Goal: Check status: Check status

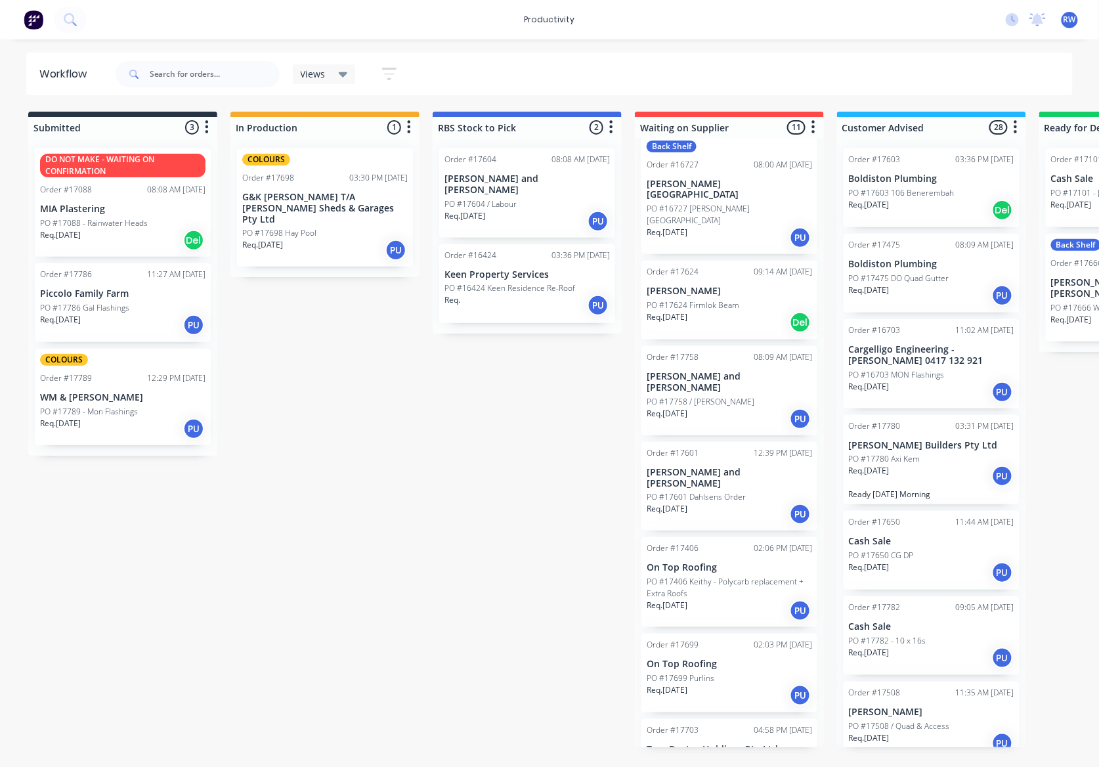
scroll to position [399, 0]
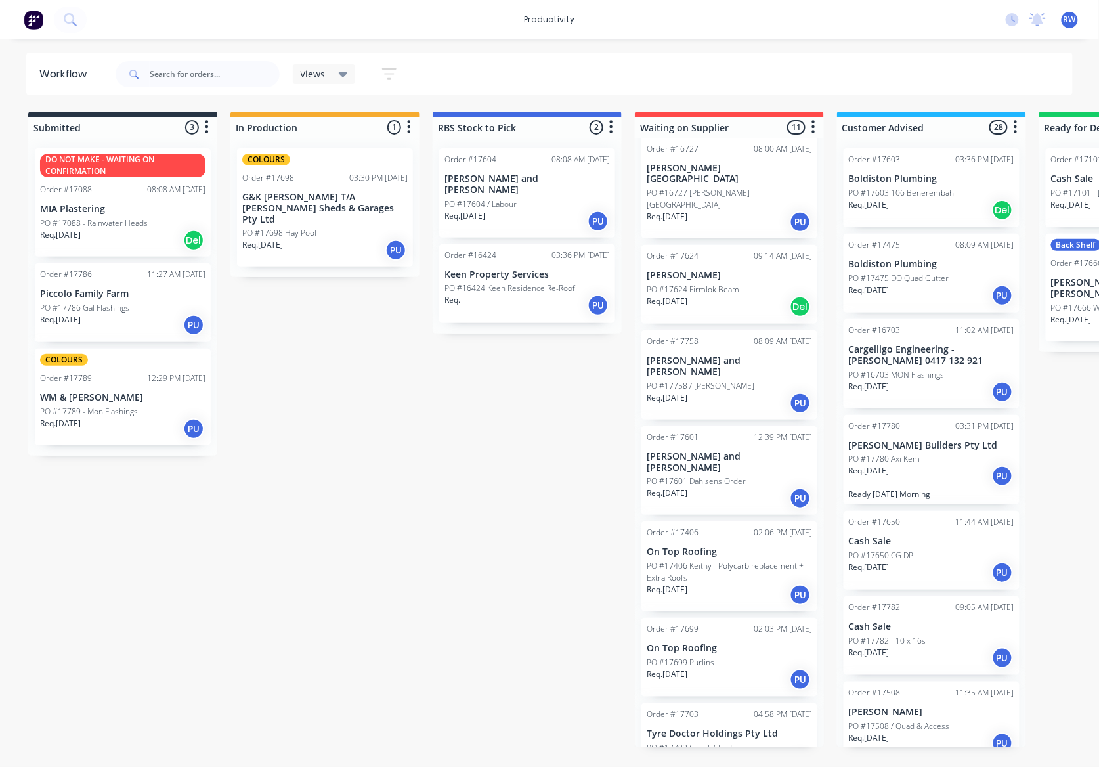
click at [752, 754] on div "Req. [DATE] PU" at bounding box center [729, 765] width 165 height 22
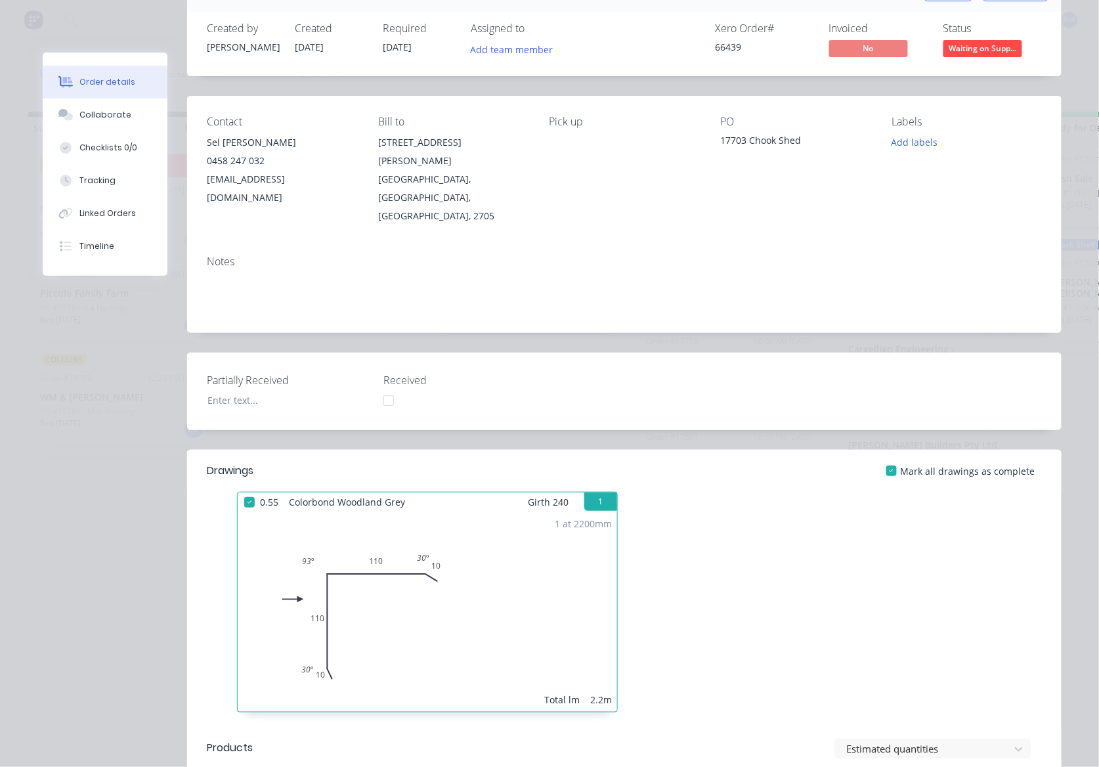
scroll to position [0, 0]
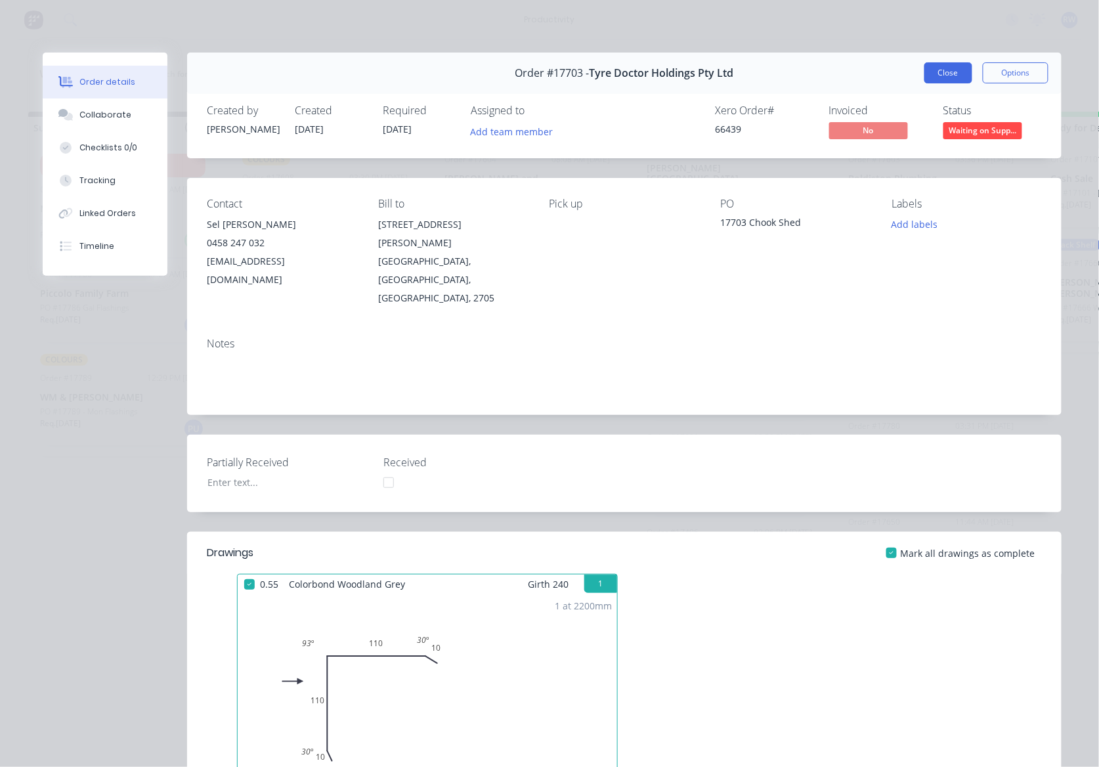
click at [933, 74] on button "Close" at bounding box center [948, 72] width 48 height 21
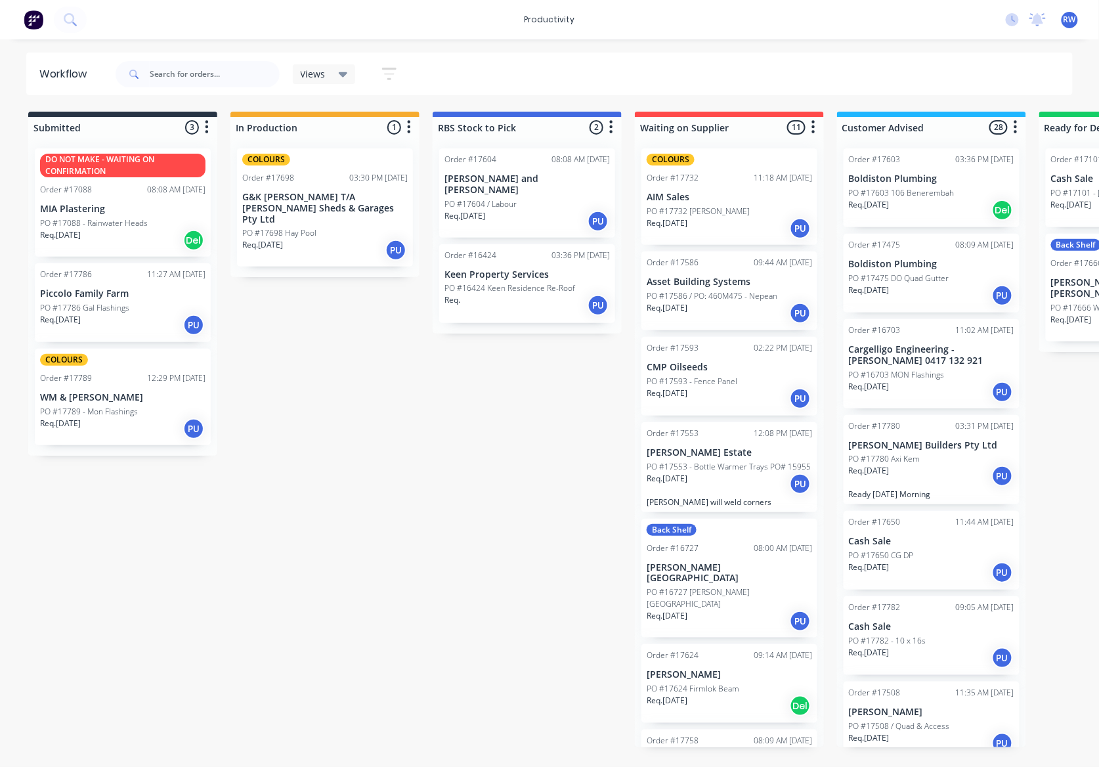
click at [710, 224] on div "Req. [DATE] PU" at bounding box center [729, 228] width 165 height 22
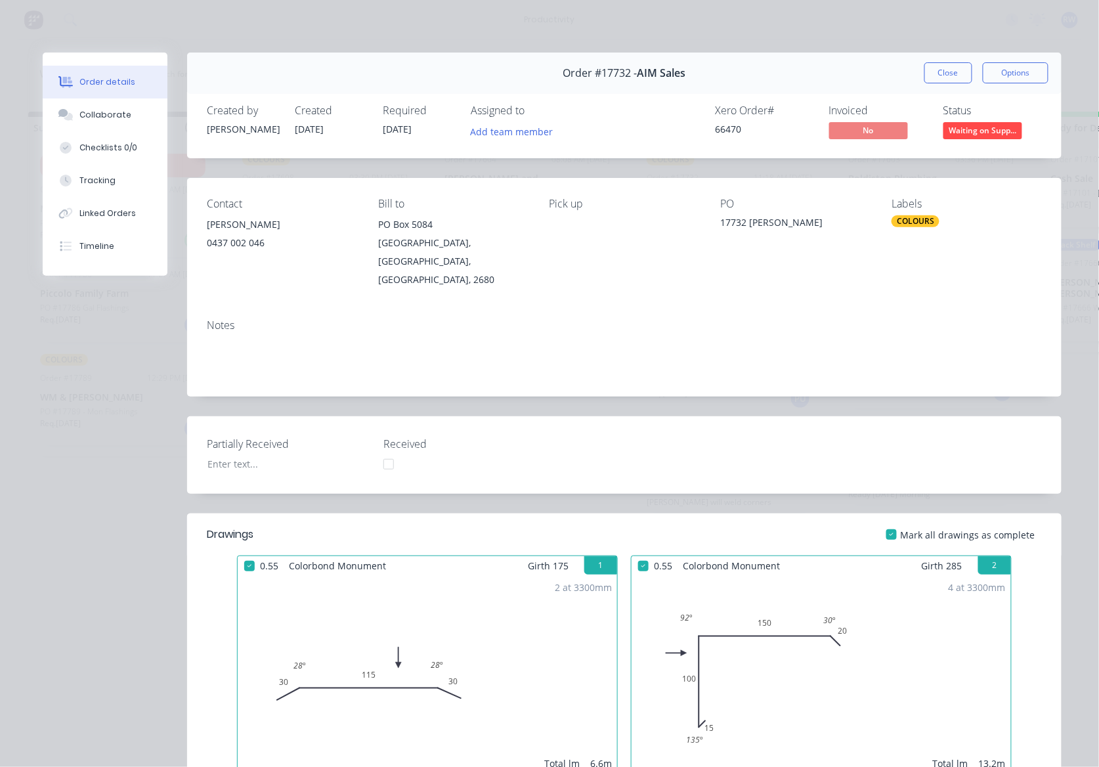
click at [931, 77] on button "Close" at bounding box center [948, 72] width 48 height 21
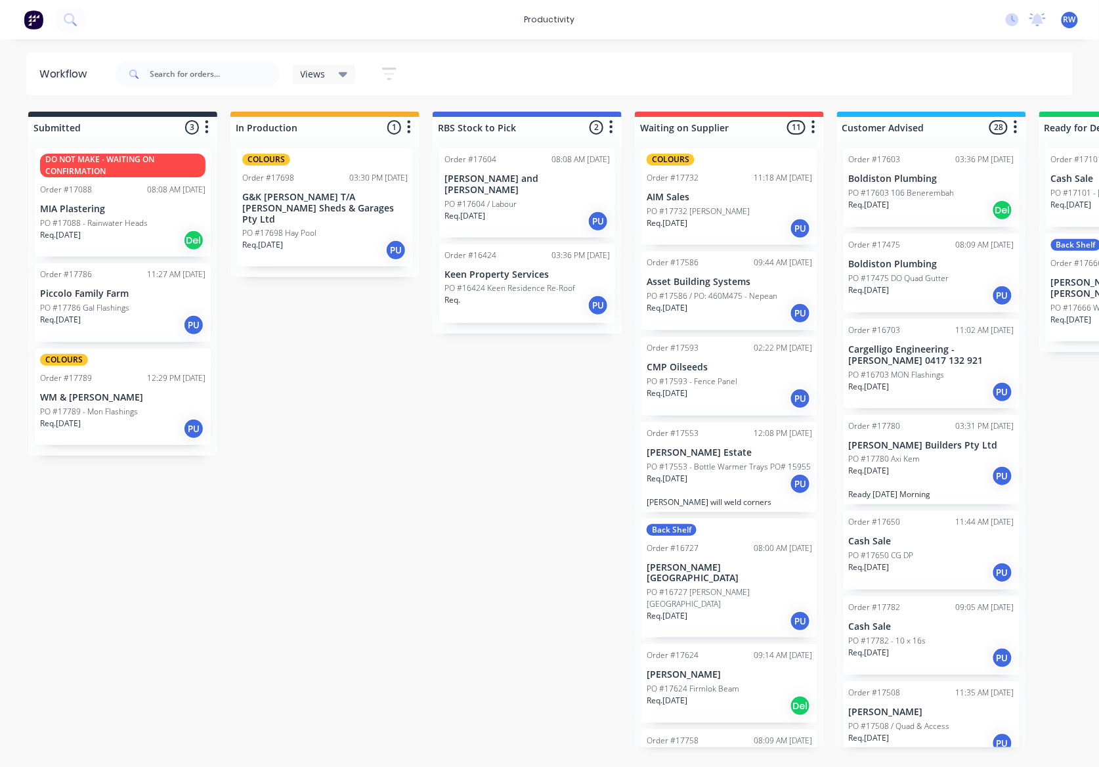
click at [718, 308] on div "Req. [DATE] PU" at bounding box center [729, 313] width 165 height 22
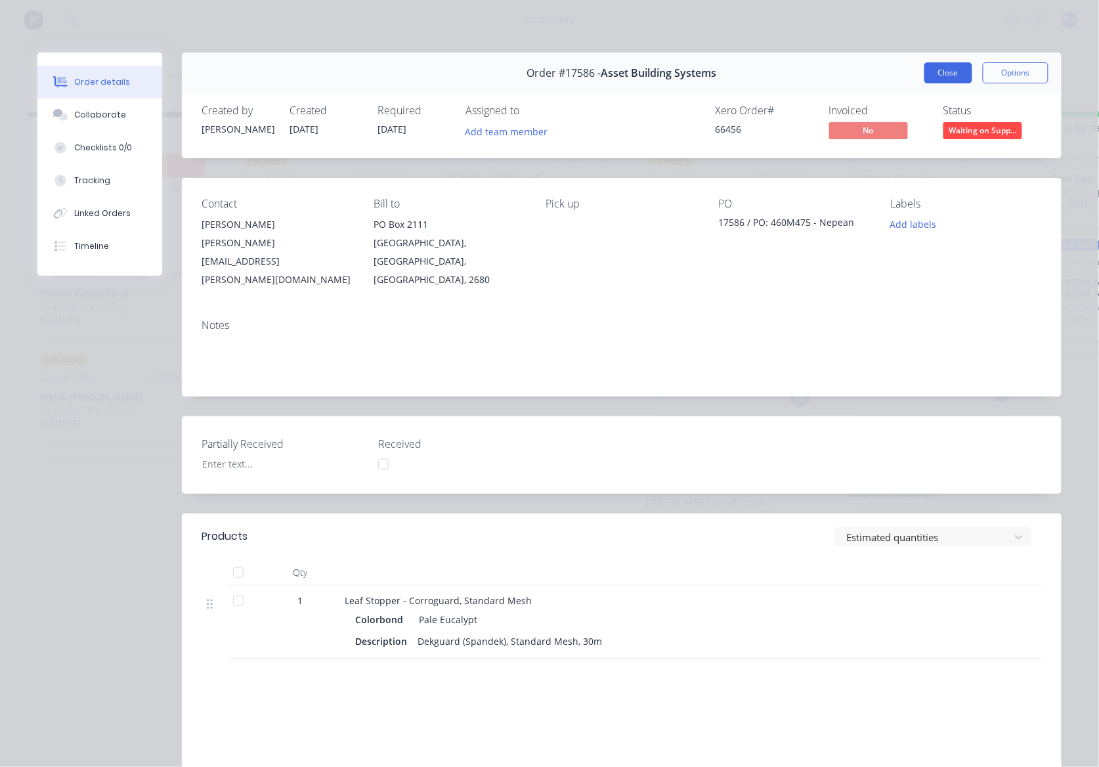
click at [944, 72] on button "Close" at bounding box center [948, 72] width 48 height 21
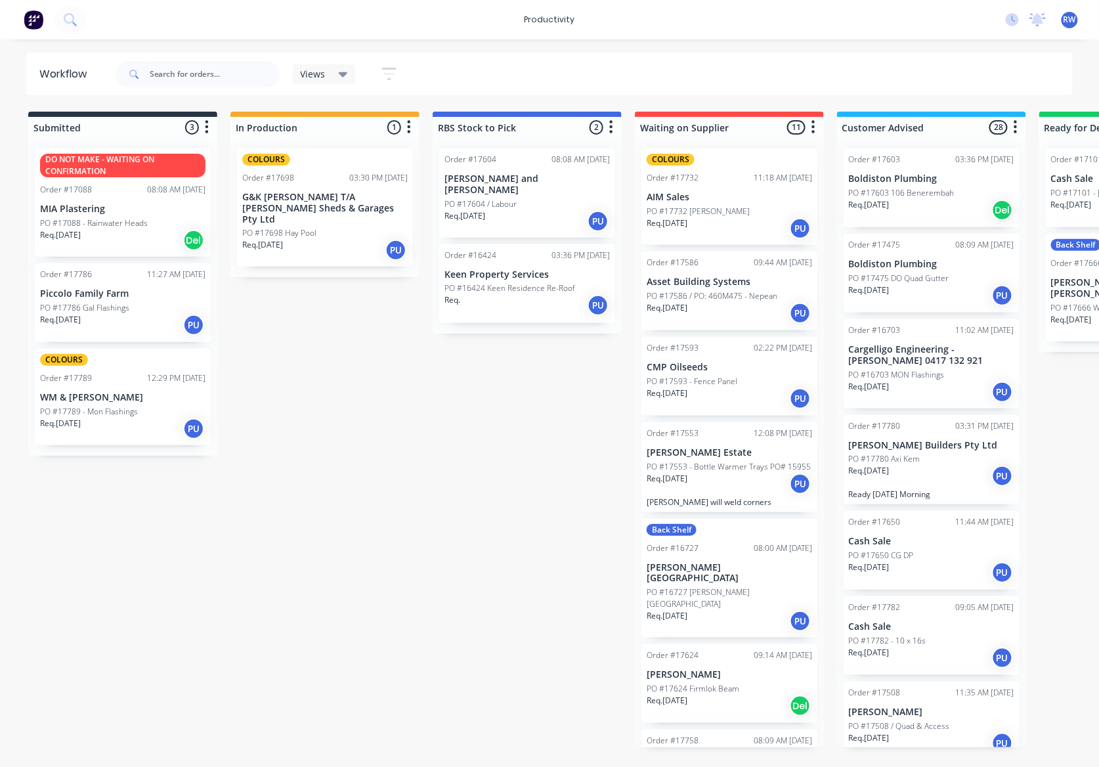
click at [725, 383] on p "PO #17593 - Fence Panel" at bounding box center [692, 381] width 91 height 12
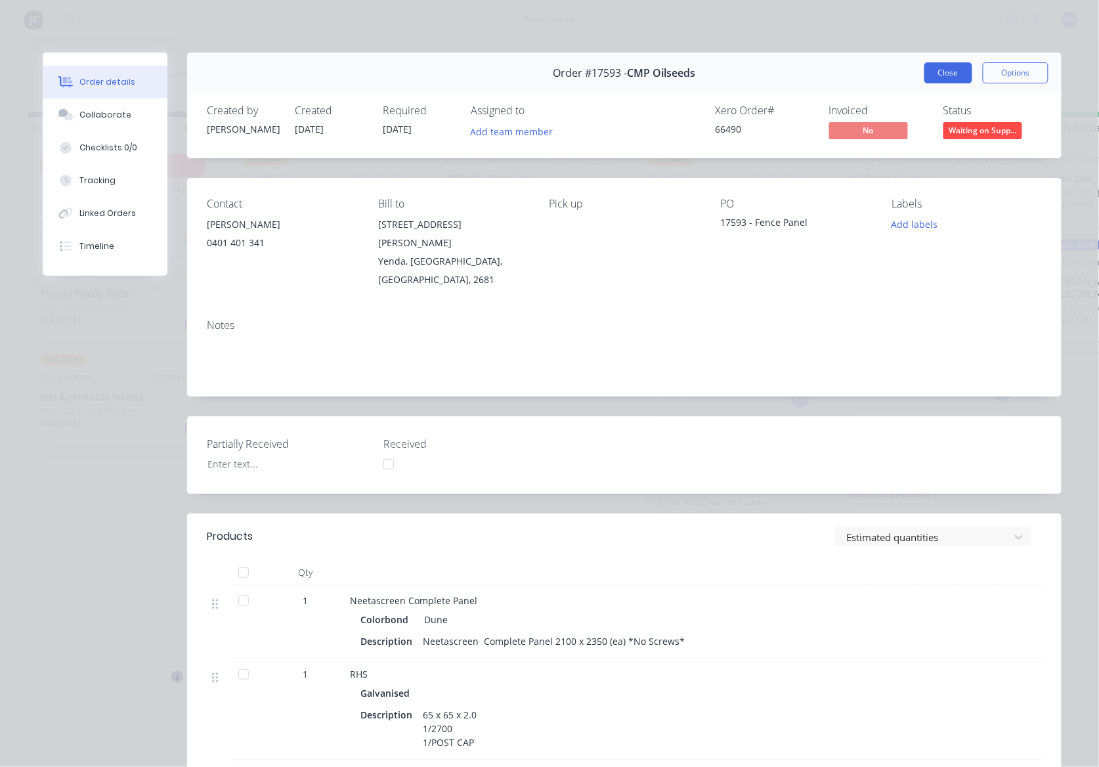
click at [943, 79] on button "Close" at bounding box center [948, 72] width 48 height 21
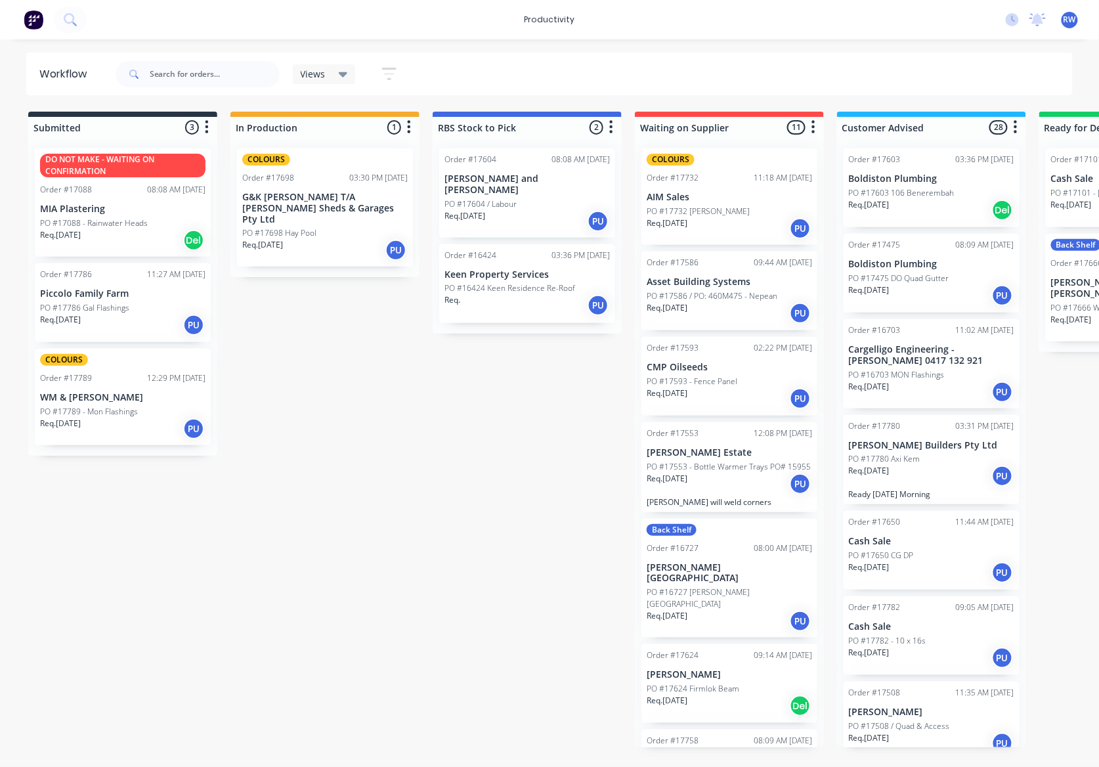
click at [719, 468] on p "PO #17553 - Bottle Warmer Trays PO# 15955" at bounding box center [729, 467] width 164 height 12
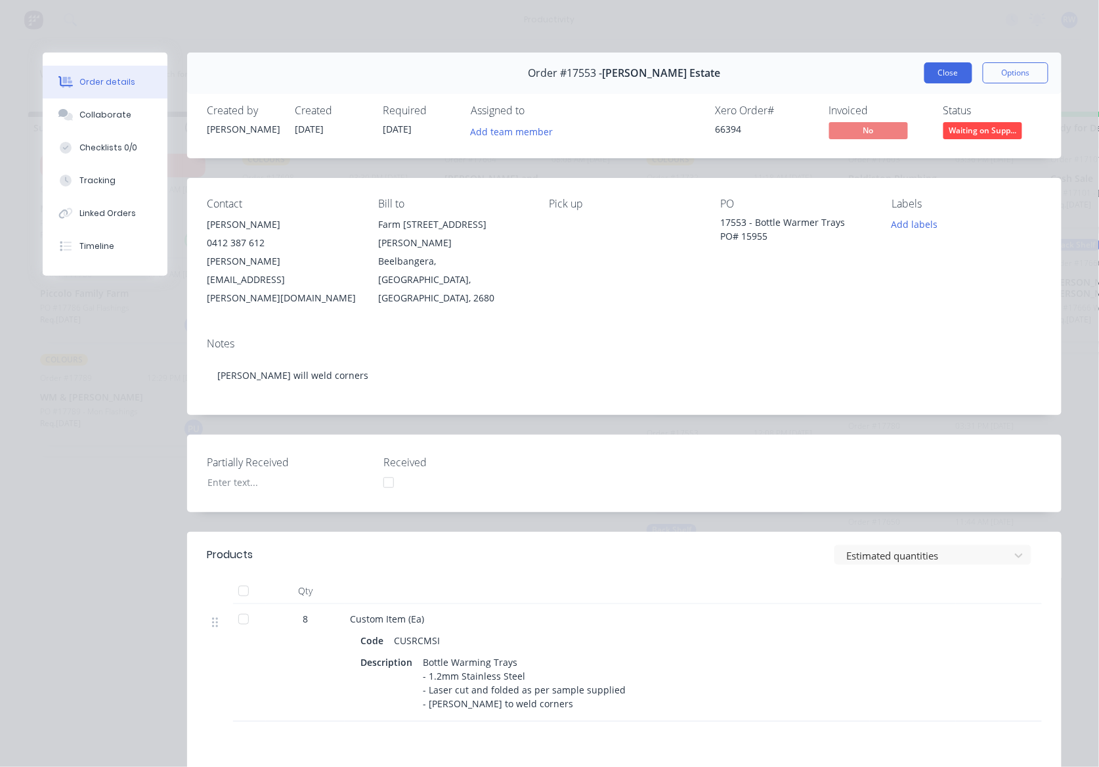
click at [933, 67] on button "Close" at bounding box center [948, 72] width 48 height 21
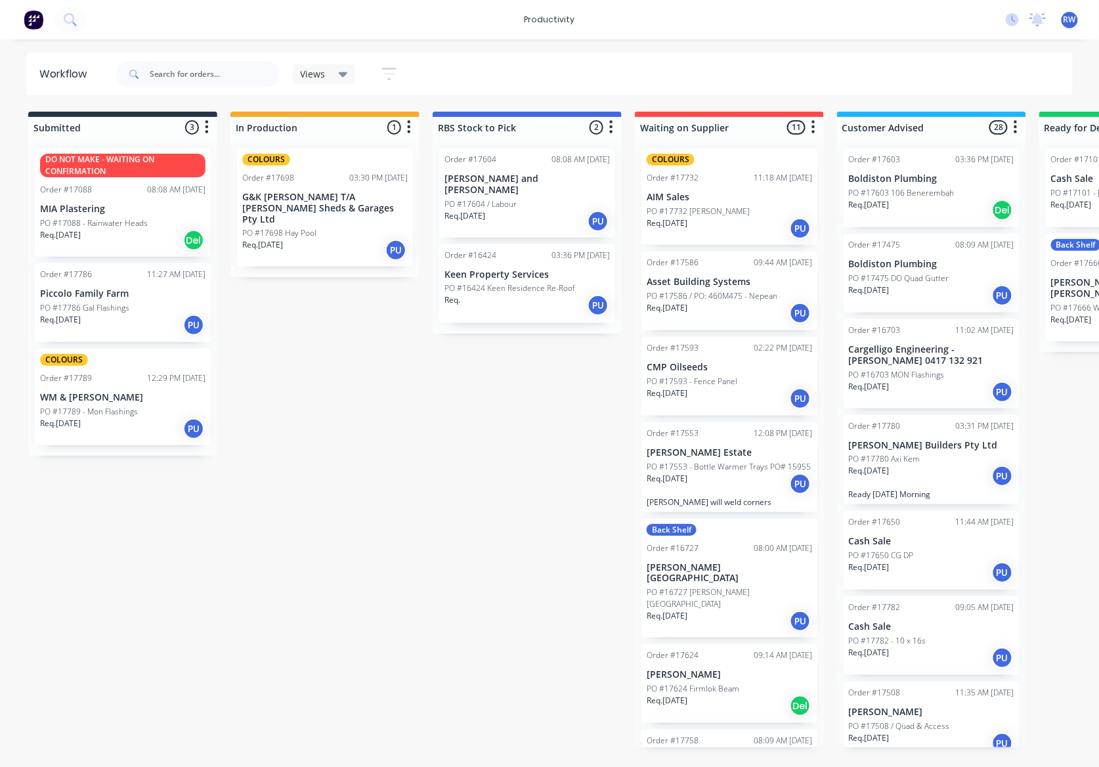
click at [719, 591] on p "PO #16727 [PERSON_NAME][GEOGRAPHIC_DATA]" at bounding box center [729, 598] width 165 height 24
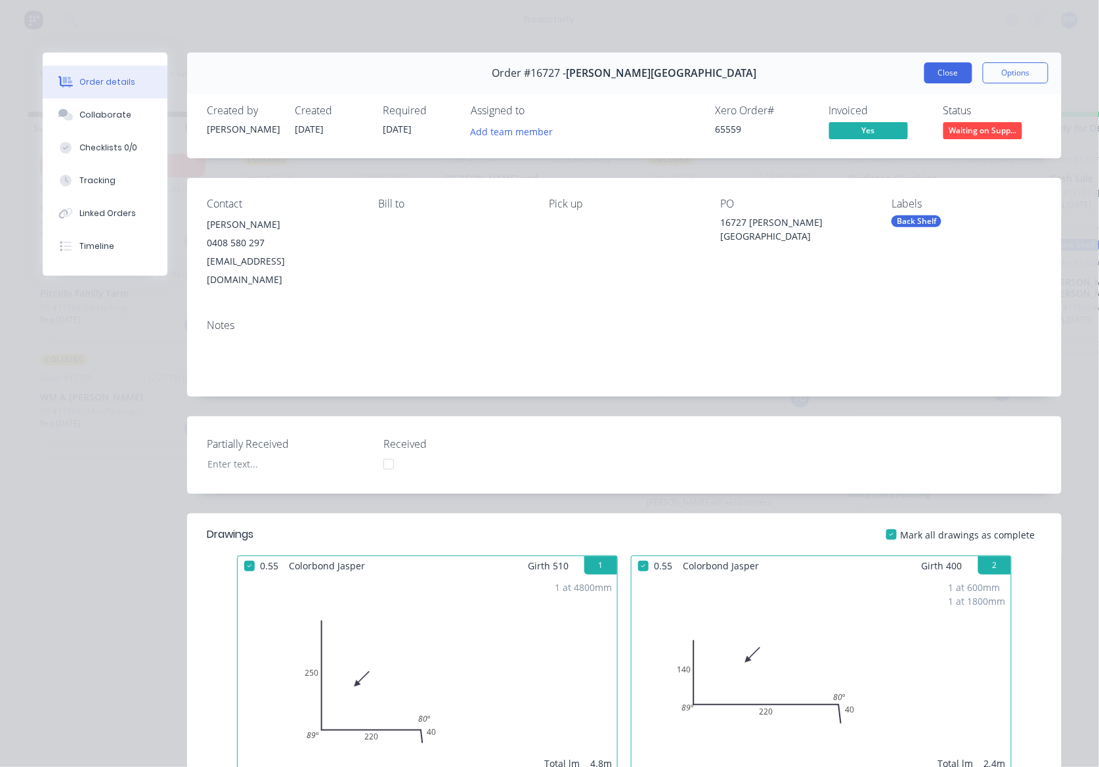
click at [924, 81] on button "Close" at bounding box center [948, 72] width 48 height 21
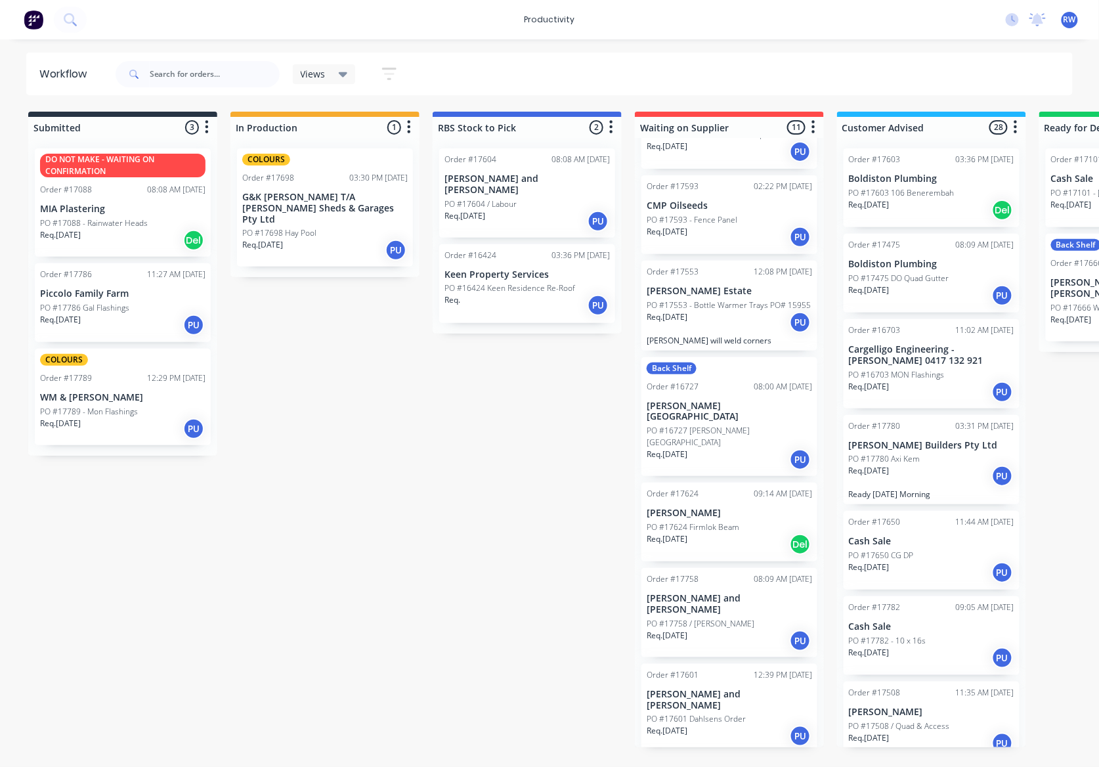
scroll to position [175, 0]
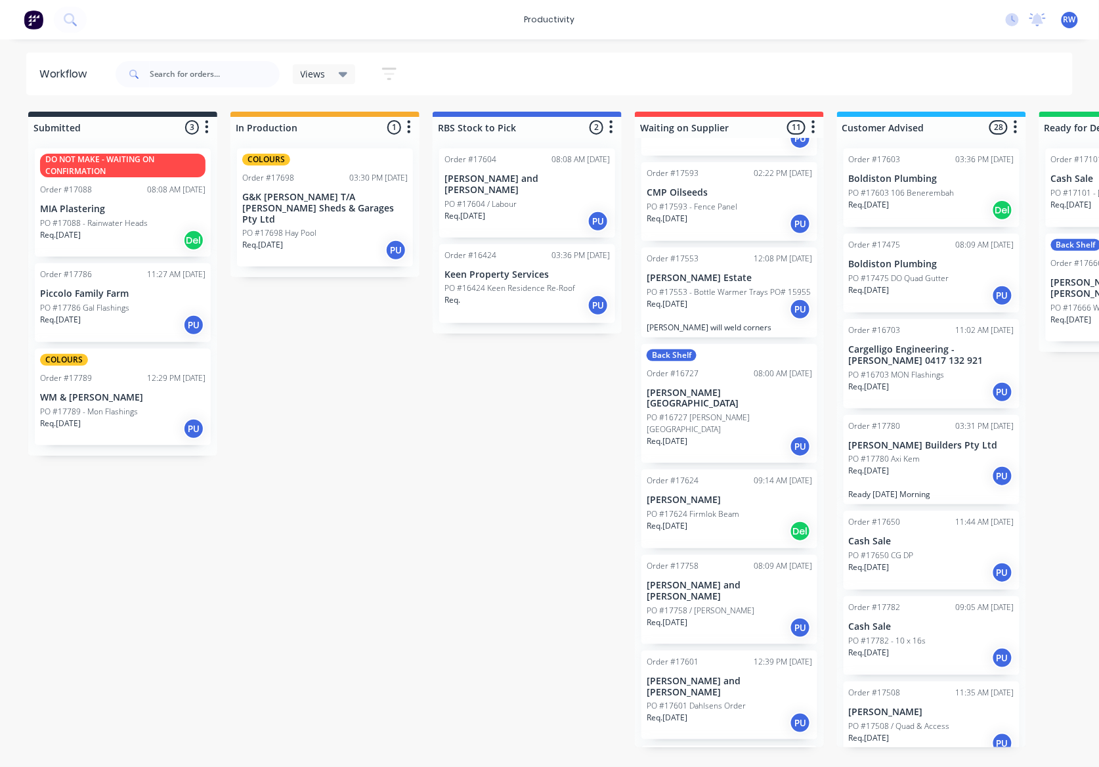
click at [725, 520] on div "Req. [DATE] Del" at bounding box center [729, 531] width 165 height 22
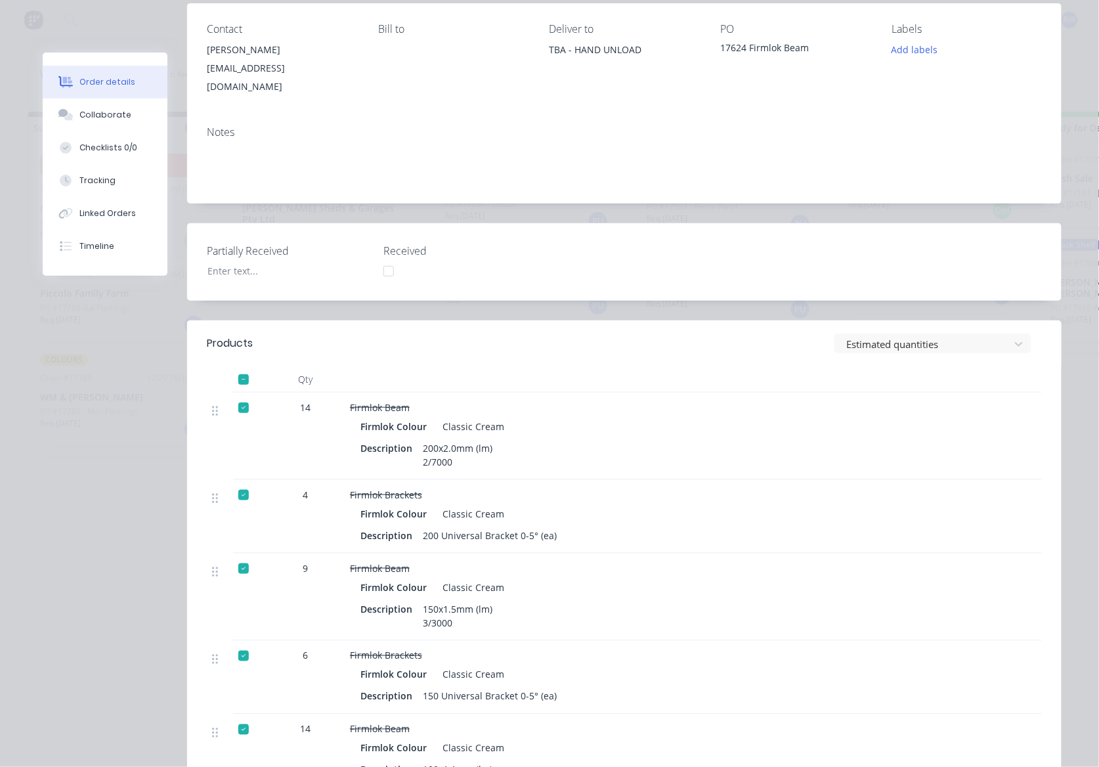
scroll to position [0, 0]
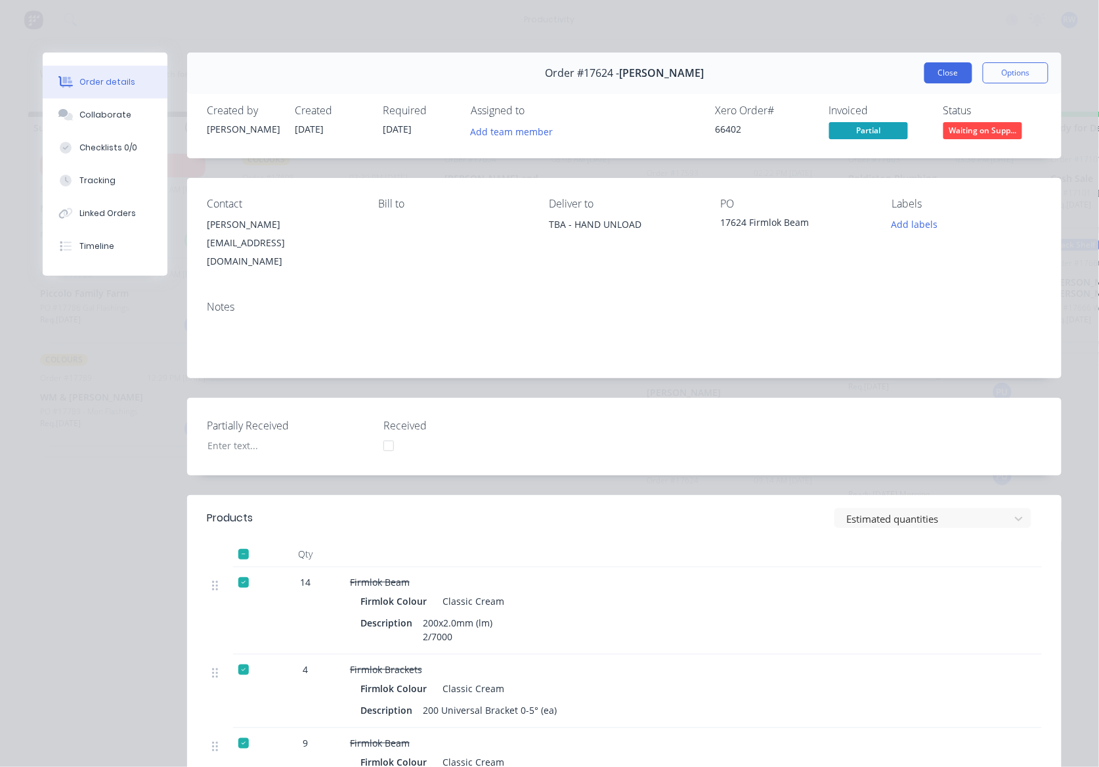
click at [948, 74] on button "Close" at bounding box center [948, 72] width 48 height 21
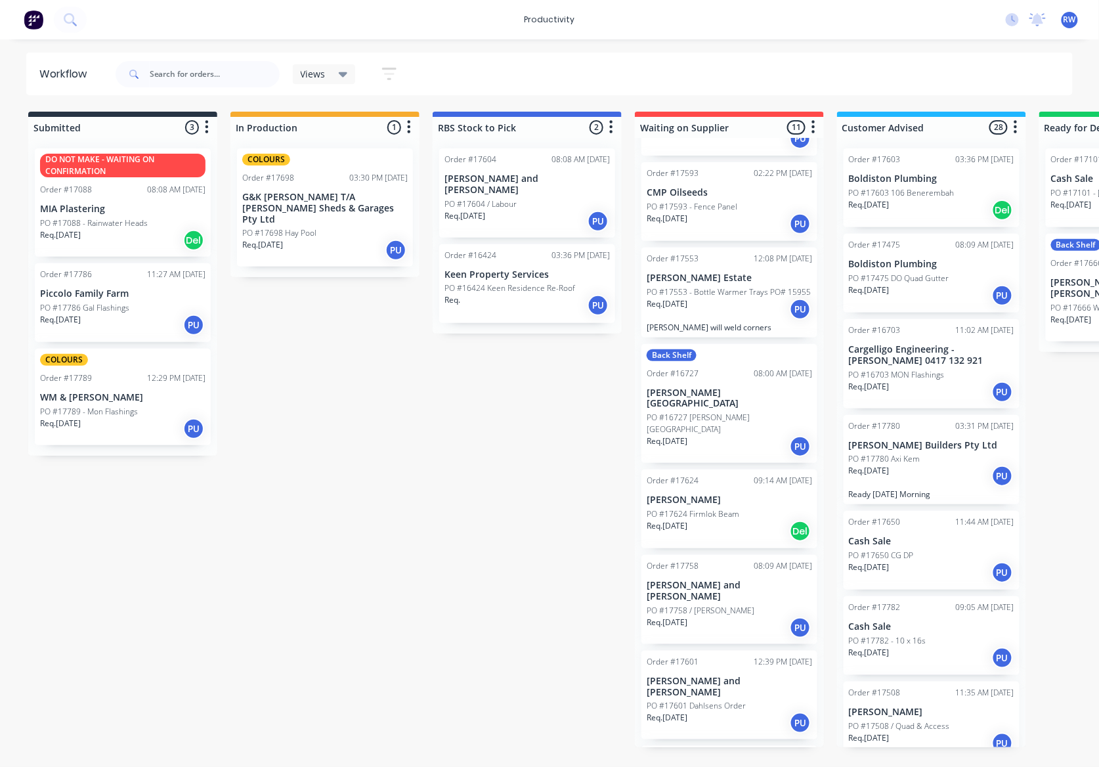
click at [736, 616] on div "Req. [DATE] PU" at bounding box center [729, 627] width 165 height 22
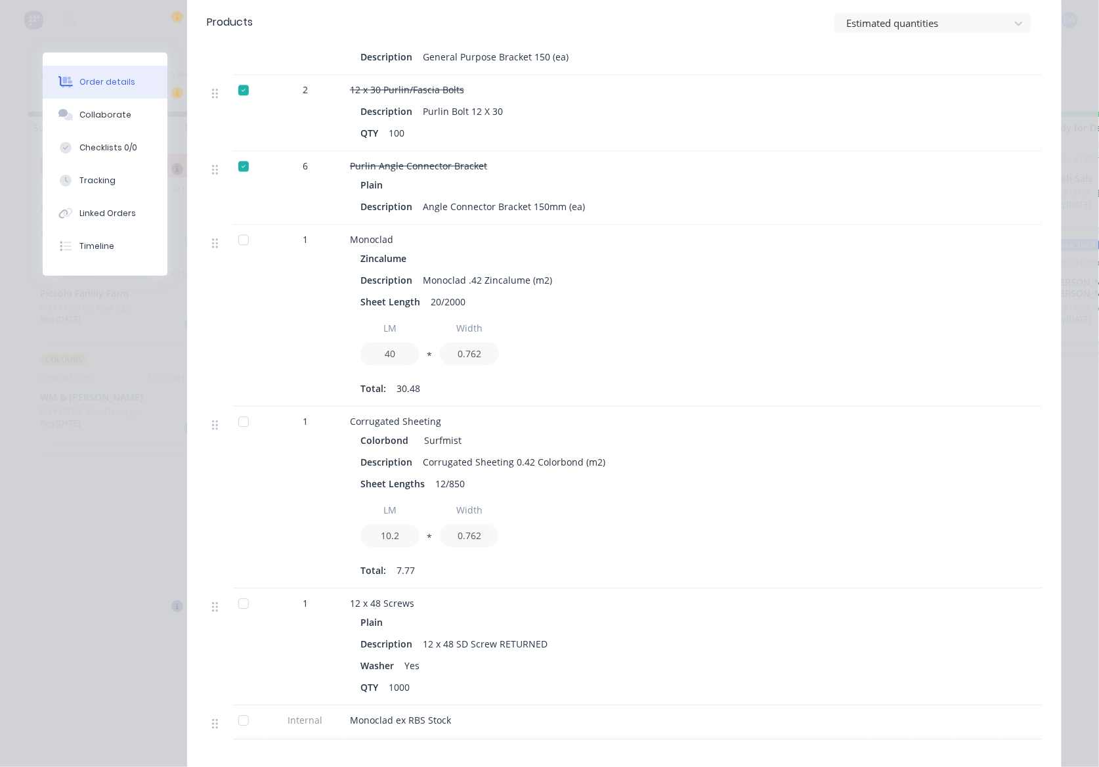
scroll to position [875, 0]
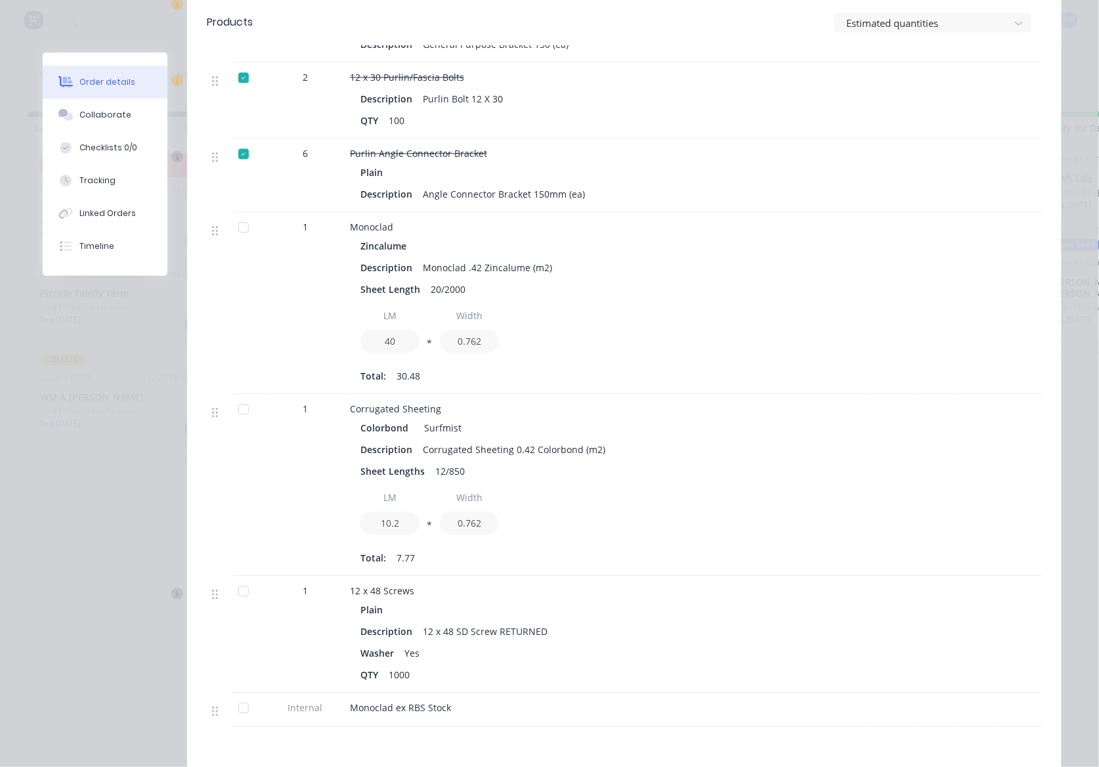
click at [236, 396] on div at bounding box center [243, 409] width 26 height 26
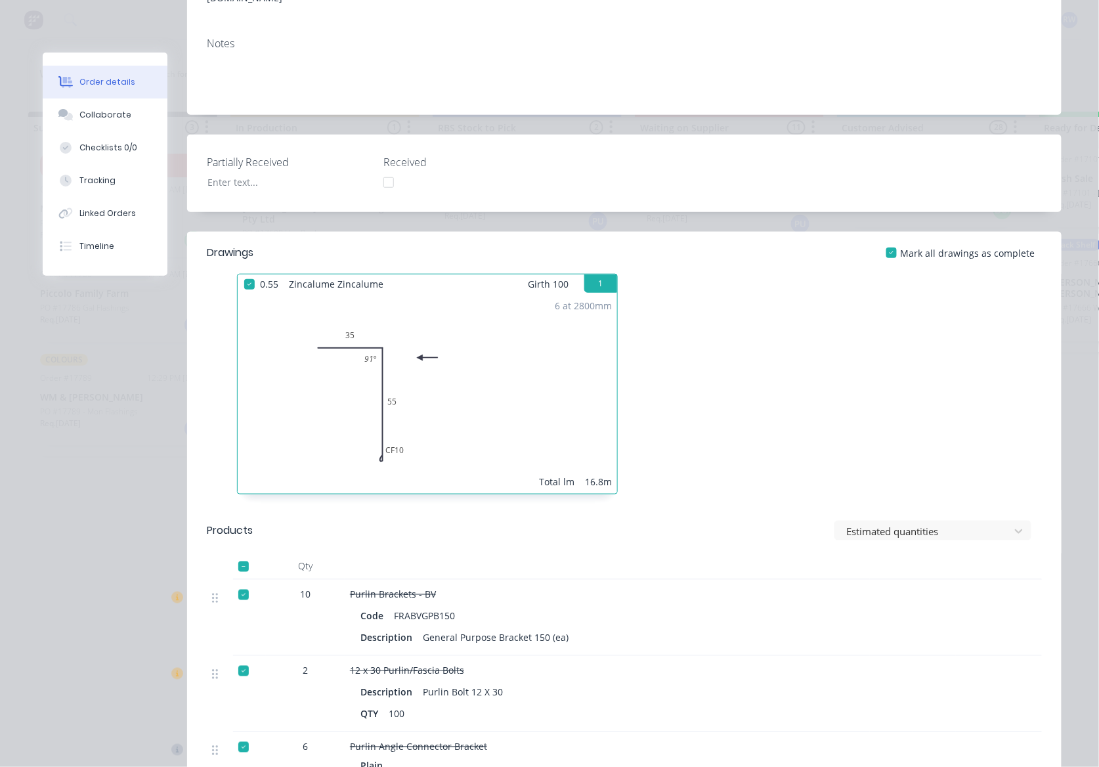
scroll to position [0, 0]
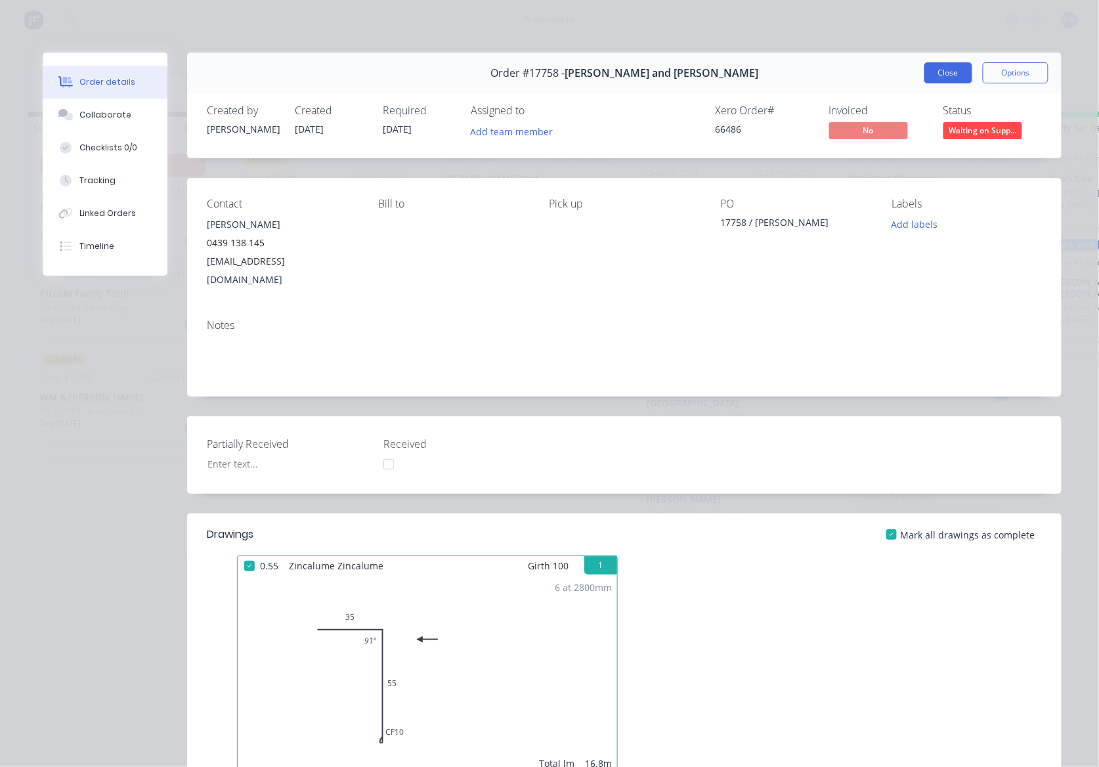
click at [938, 67] on button "Close" at bounding box center [948, 72] width 48 height 21
